Goal: Transaction & Acquisition: Purchase product/service

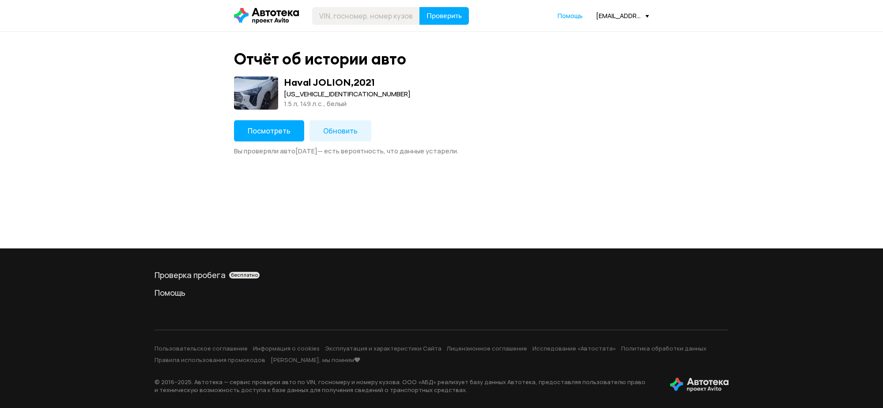
click at [275, 13] on icon at bounding box center [266, 16] width 65 height 16
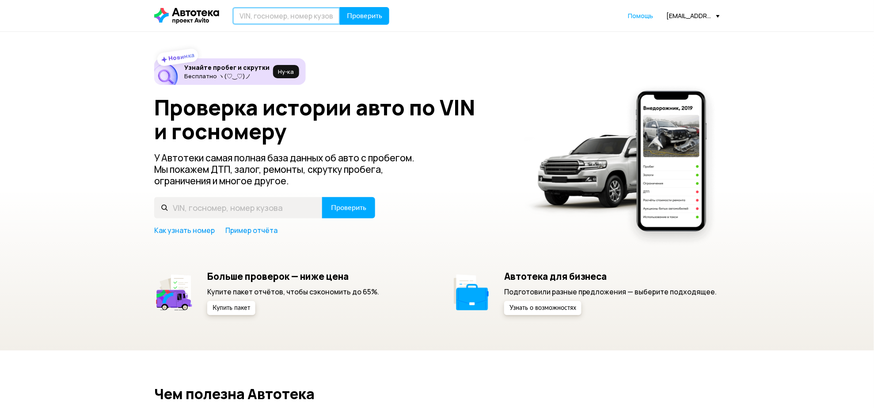
click at [286, 15] on input "text" at bounding box center [286, 16] width 108 height 18
type input "У583ЕА44"
click at [369, 20] on button "Проверить" at bounding box center [364, 16] width 49 height 18
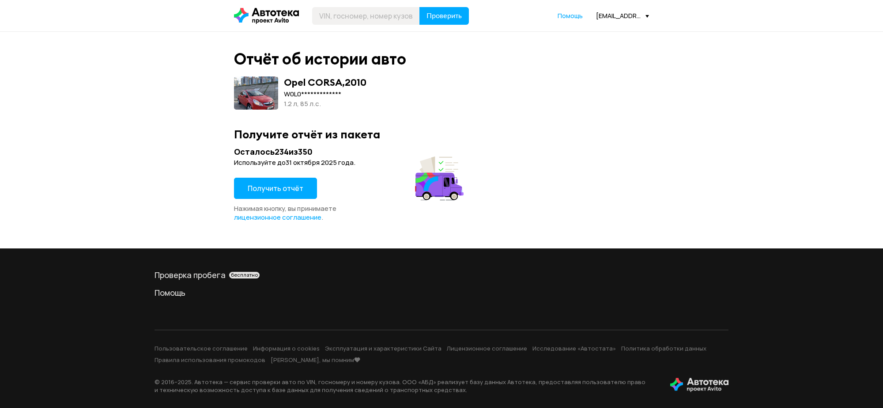
click at [265, 188] on span "Получить отчёт" at bounding box center [276, 188] width 56 height 10
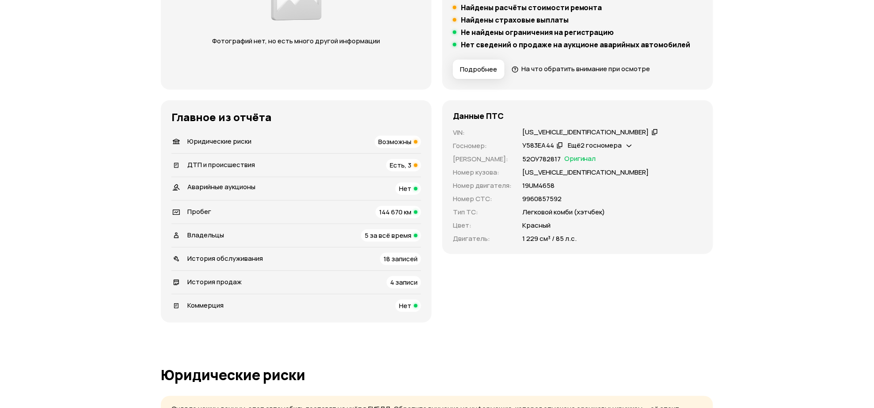
scroll to position [221, 0]
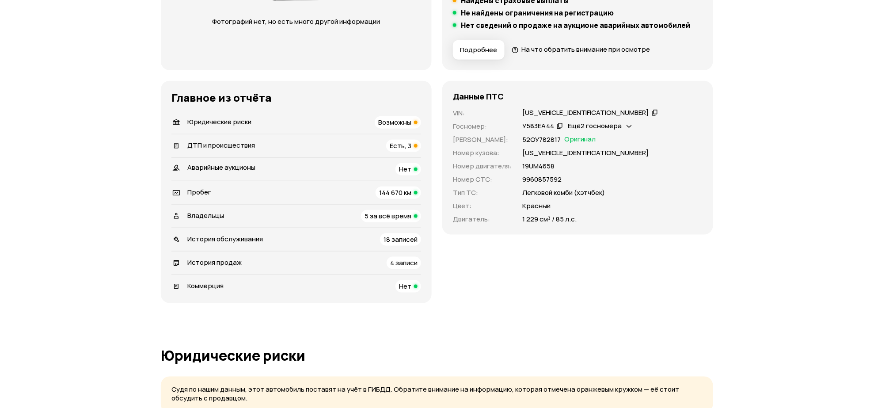
click at [396, 122] on span "Возможны" at bounding box center [394, 121] width 33 height 9
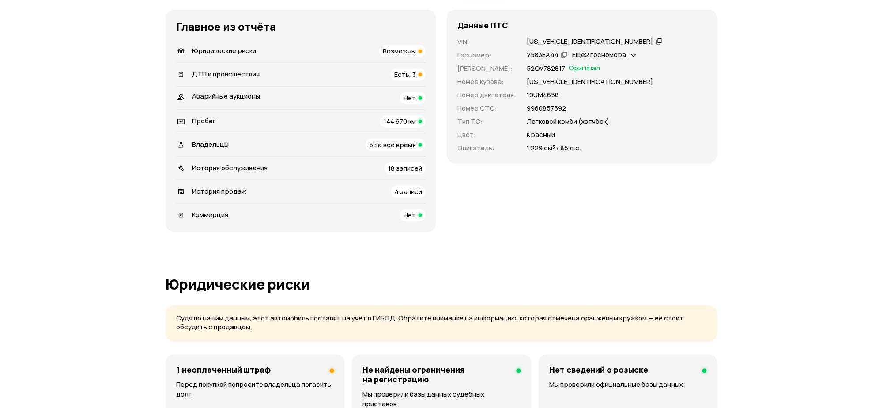
scroll to position [126, 0]
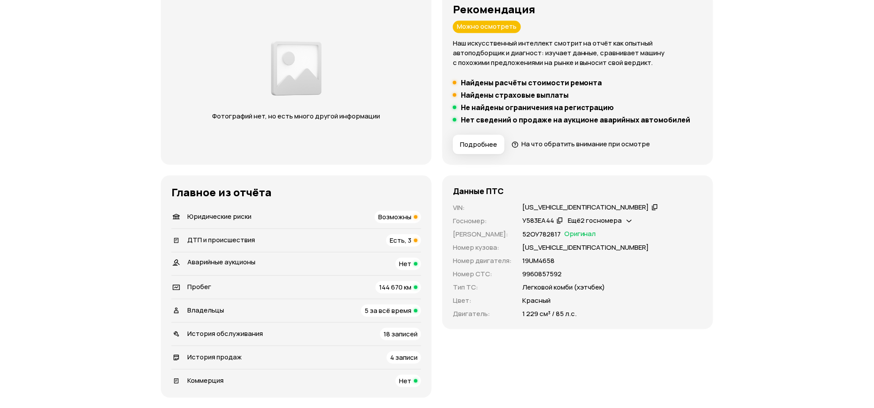
click at [555, 204] on div "[US_VEHICLE_IDENTIFICATION_NUMBER]" at bounding box center [585, 207] width 127 height 9
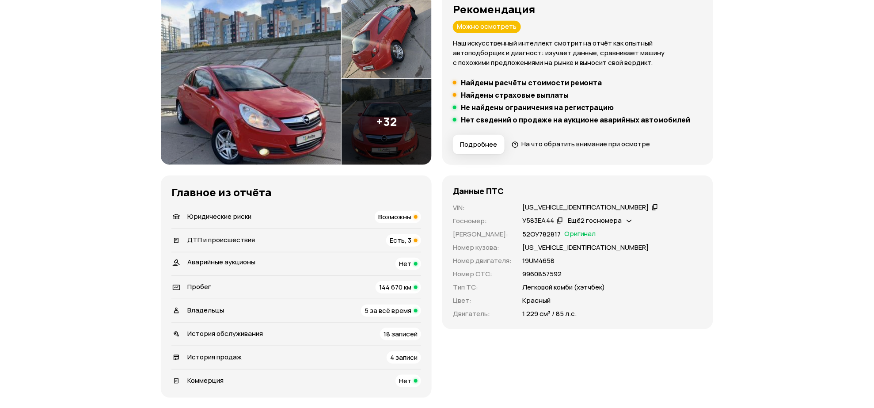
click at [237, 66] on img at bounding box center [251, 78] width 180 height 172
